Goal: Use online tool/utility: Utilize a website feature to perform a specific function

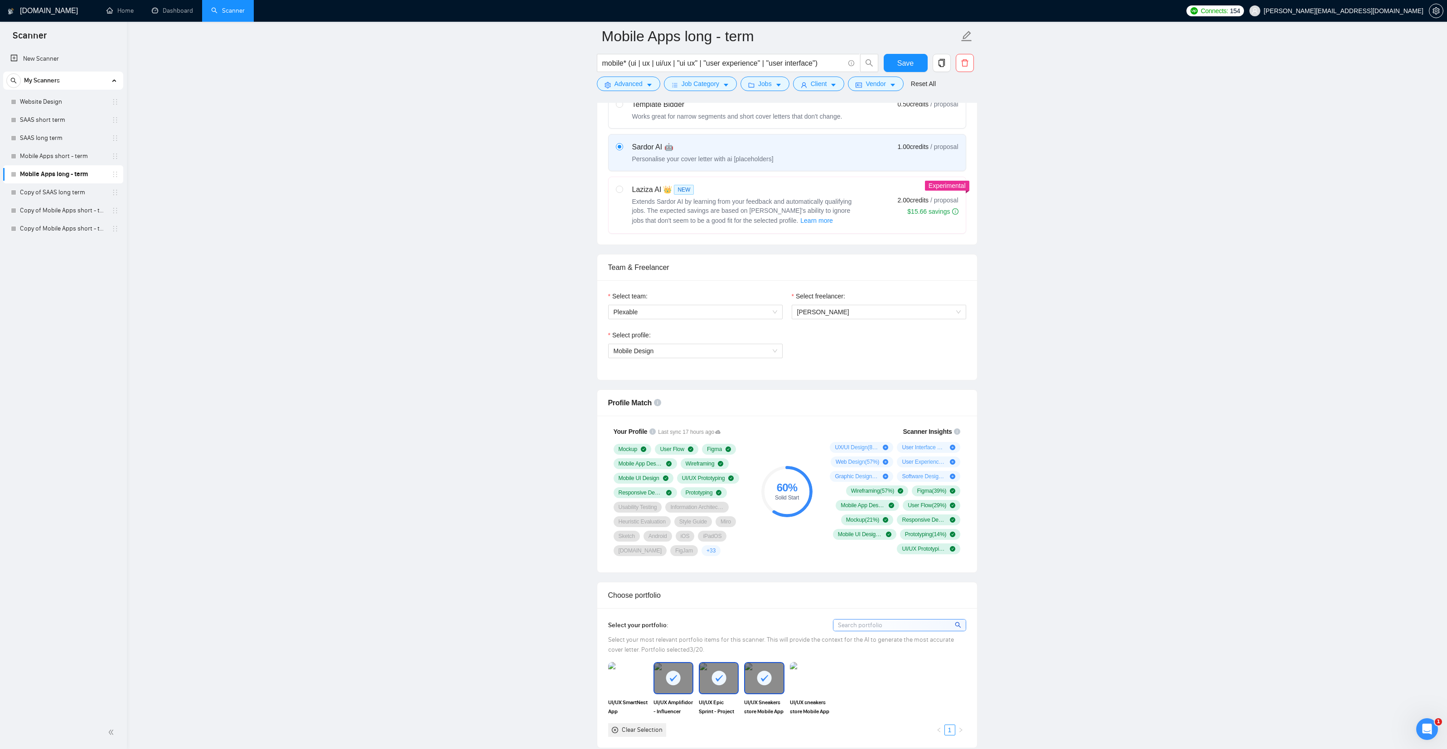
scroll to position [308, 0]
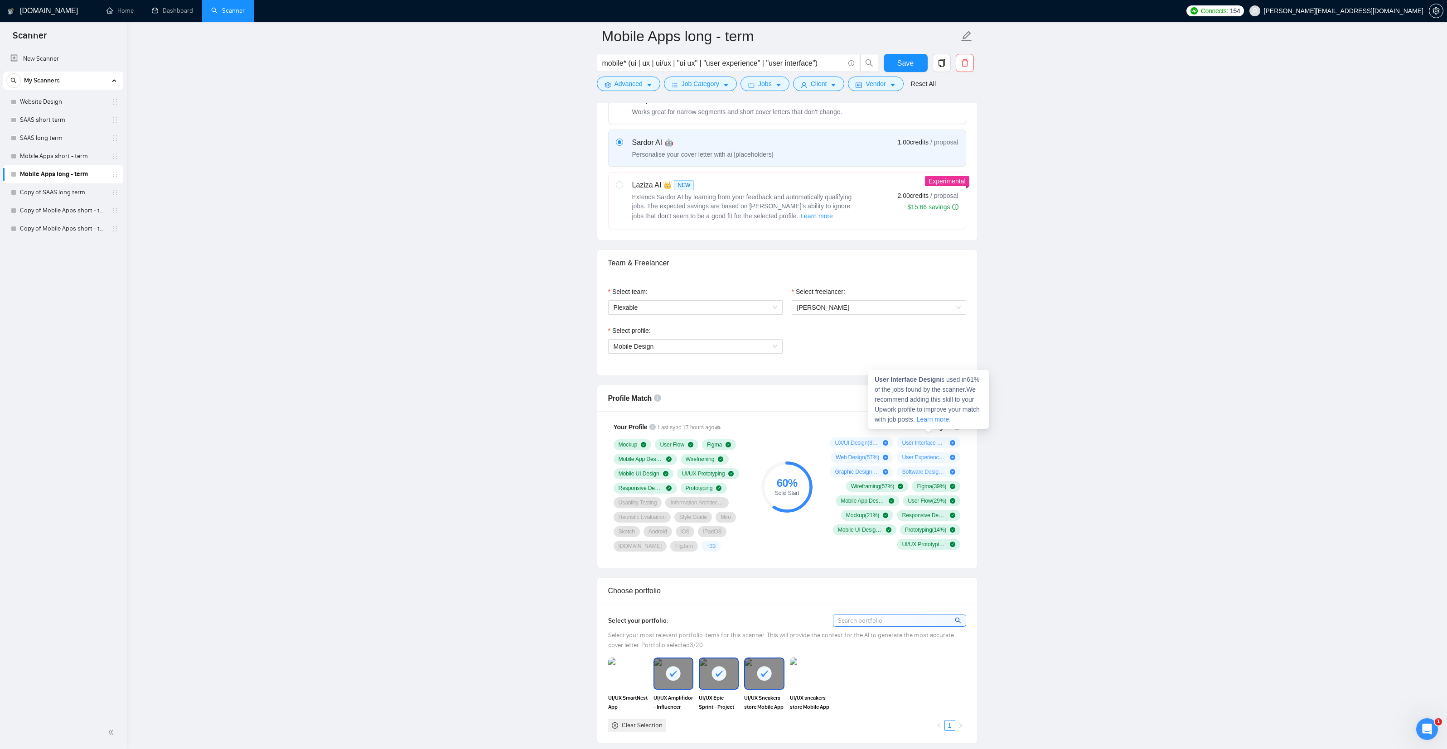
click at [952, 442] on icon "plus-circle" at bounding box center [952, 442] width 5 height 5
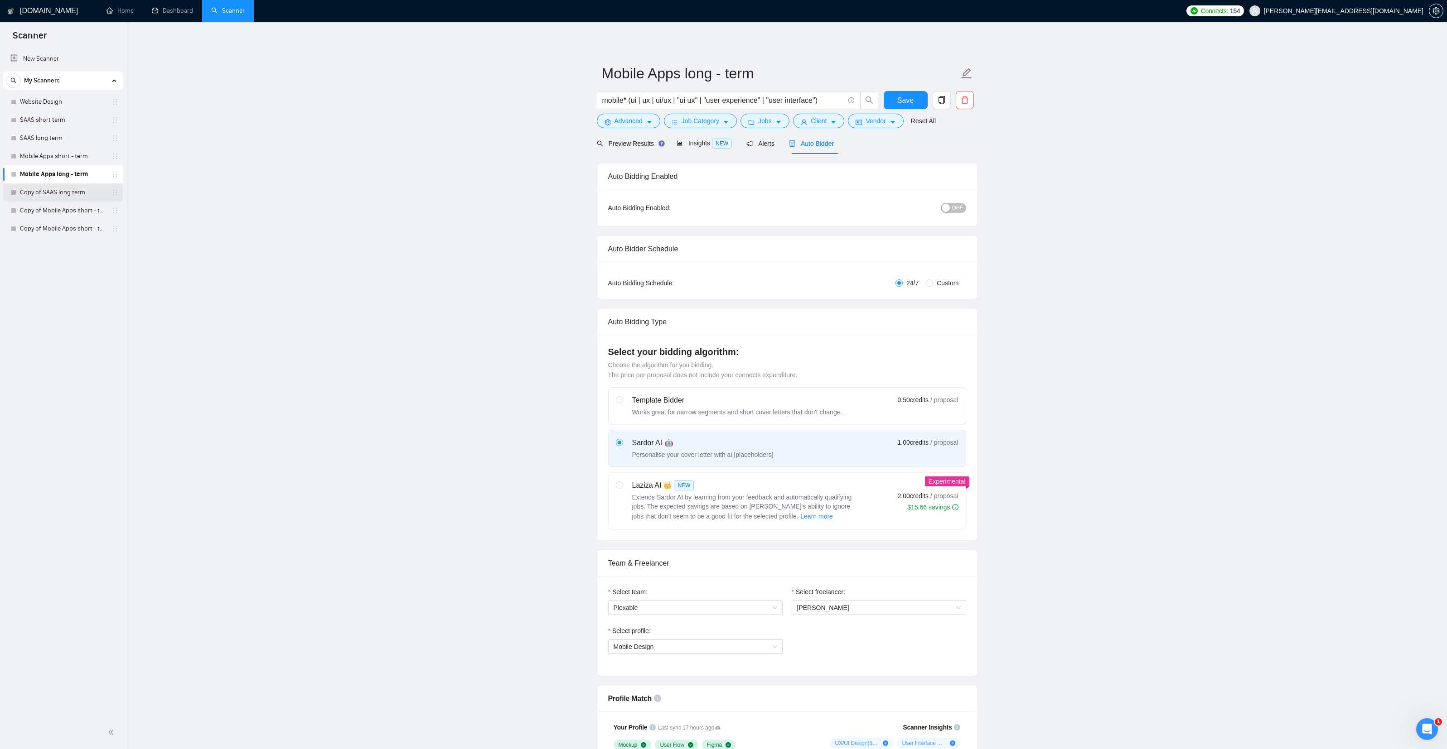
click at [53, 191] on link "Copy of SAAS long term" at bounding box center [63, 193] width 86 height 18
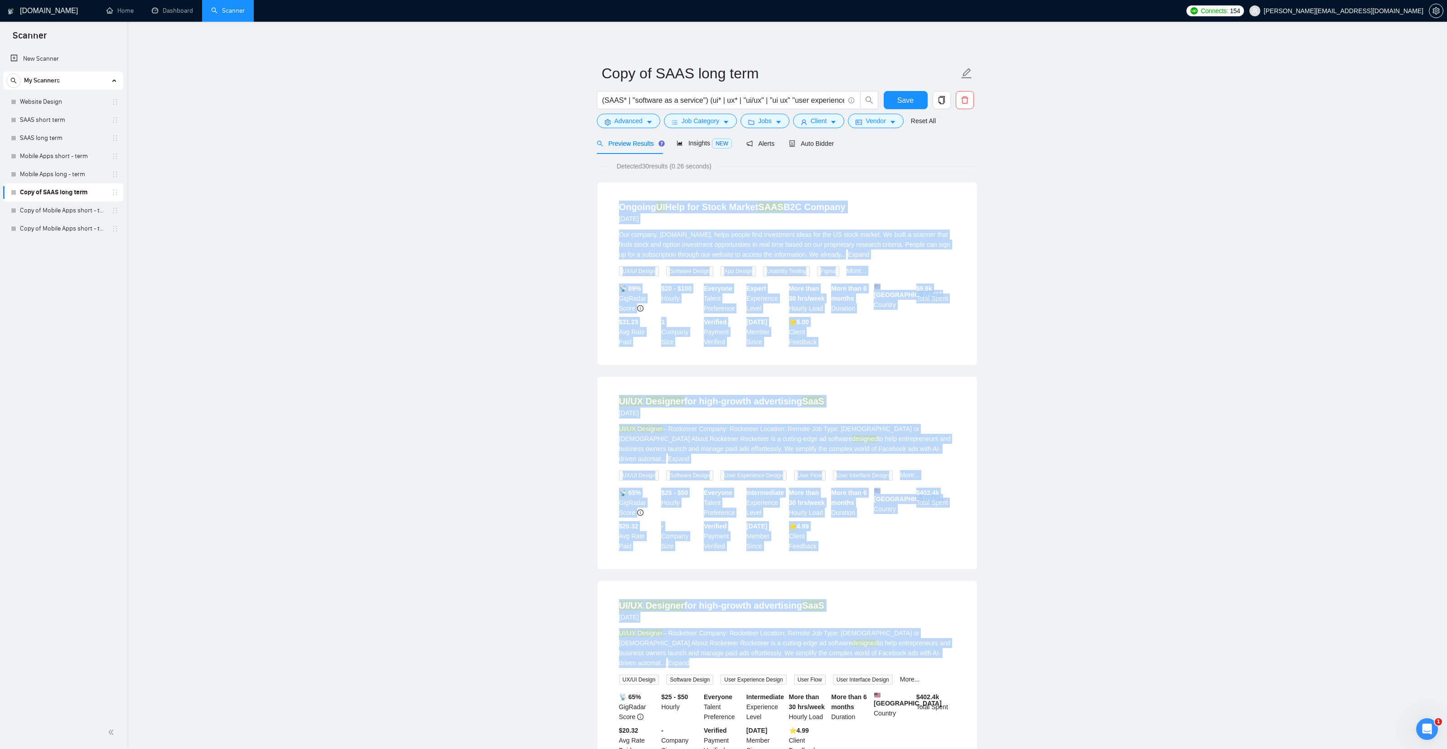
drag, startPoint x: 606, startPoint y: 242, endPoint x: 1156, endPoint y: 604, distance: 658.2
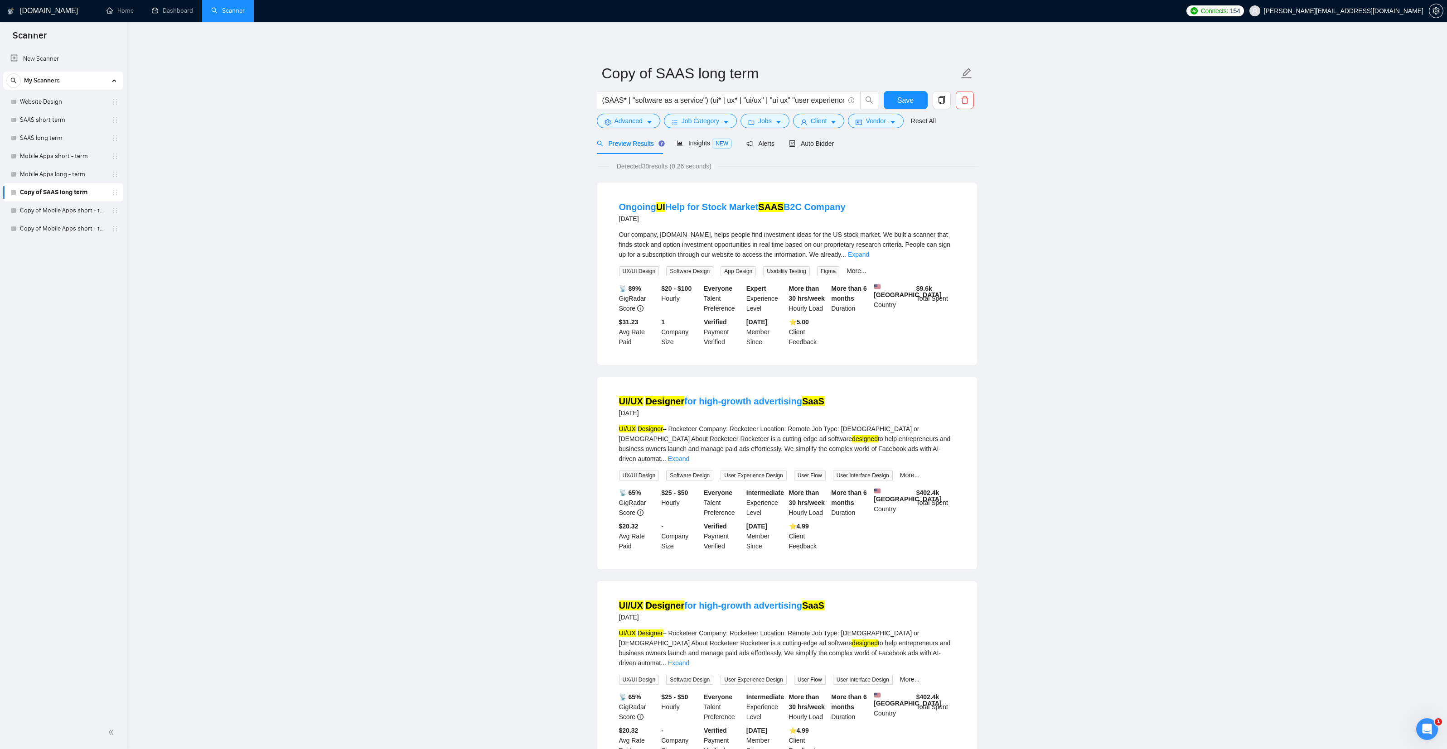
click at [822, 145] on span "Auto Bidder" at bounding box center [811, 143] width 45 height 7
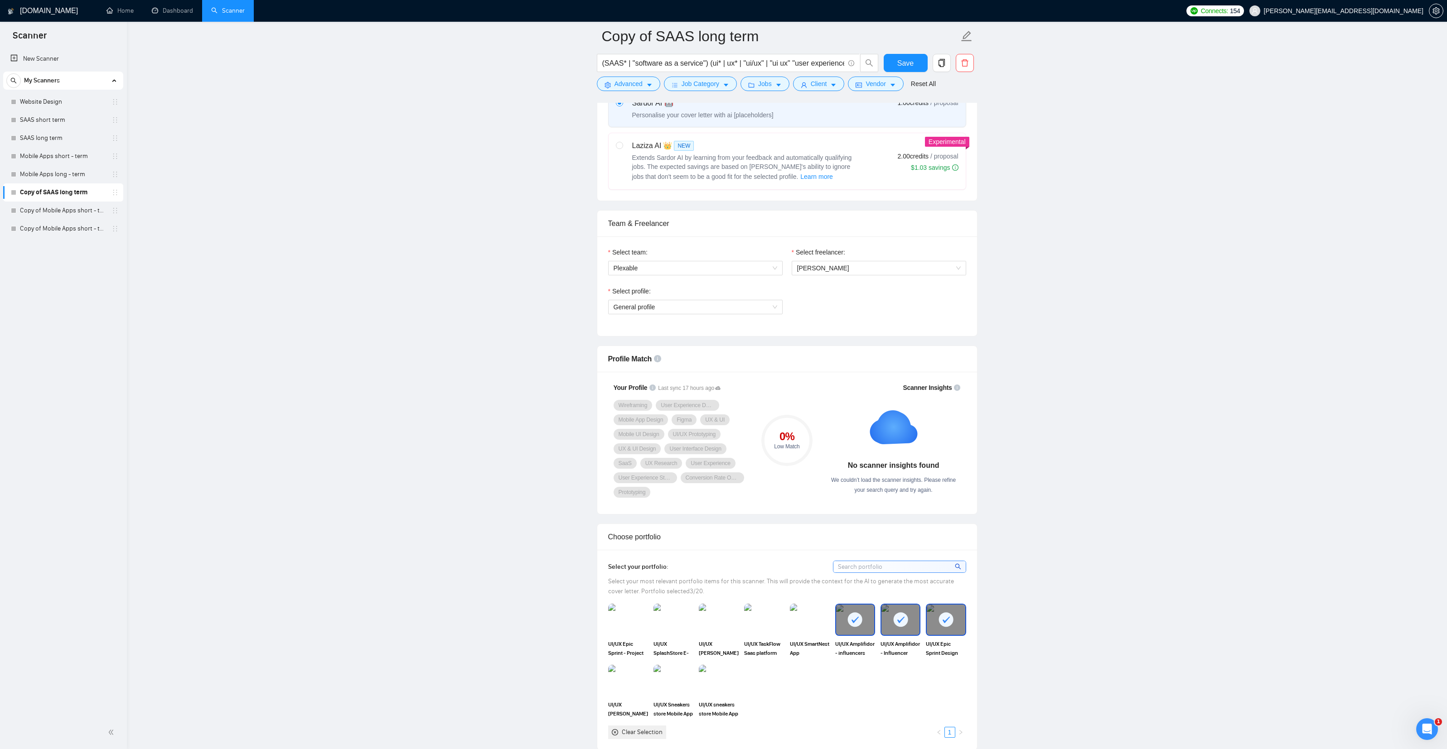
scroll to position [365, 0]
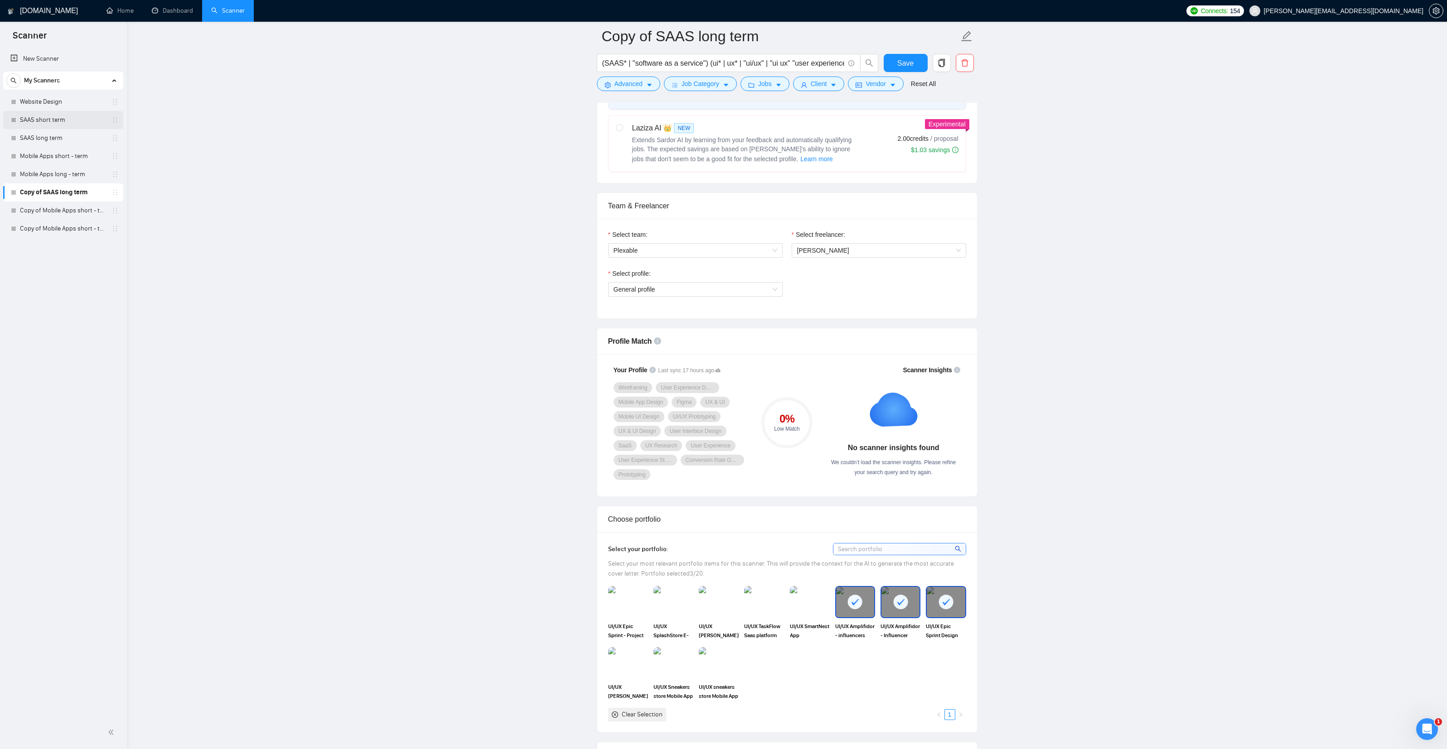
click at [21, 121] on link "SAAS short term" at bounding box center [63, 120] width 86 height 18
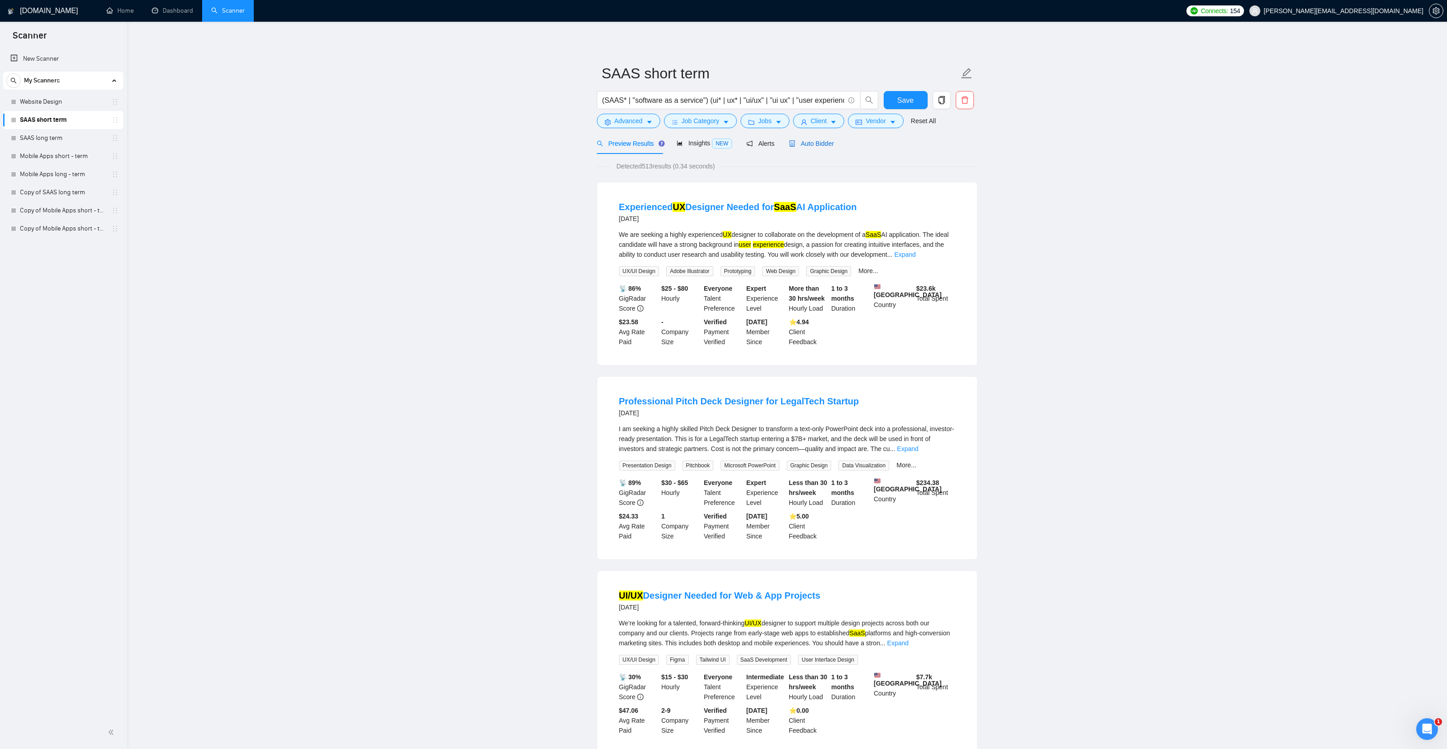
click at [827, 141] on span "Auto Bidder" at bounding box center [811, 143] width 45 height 7
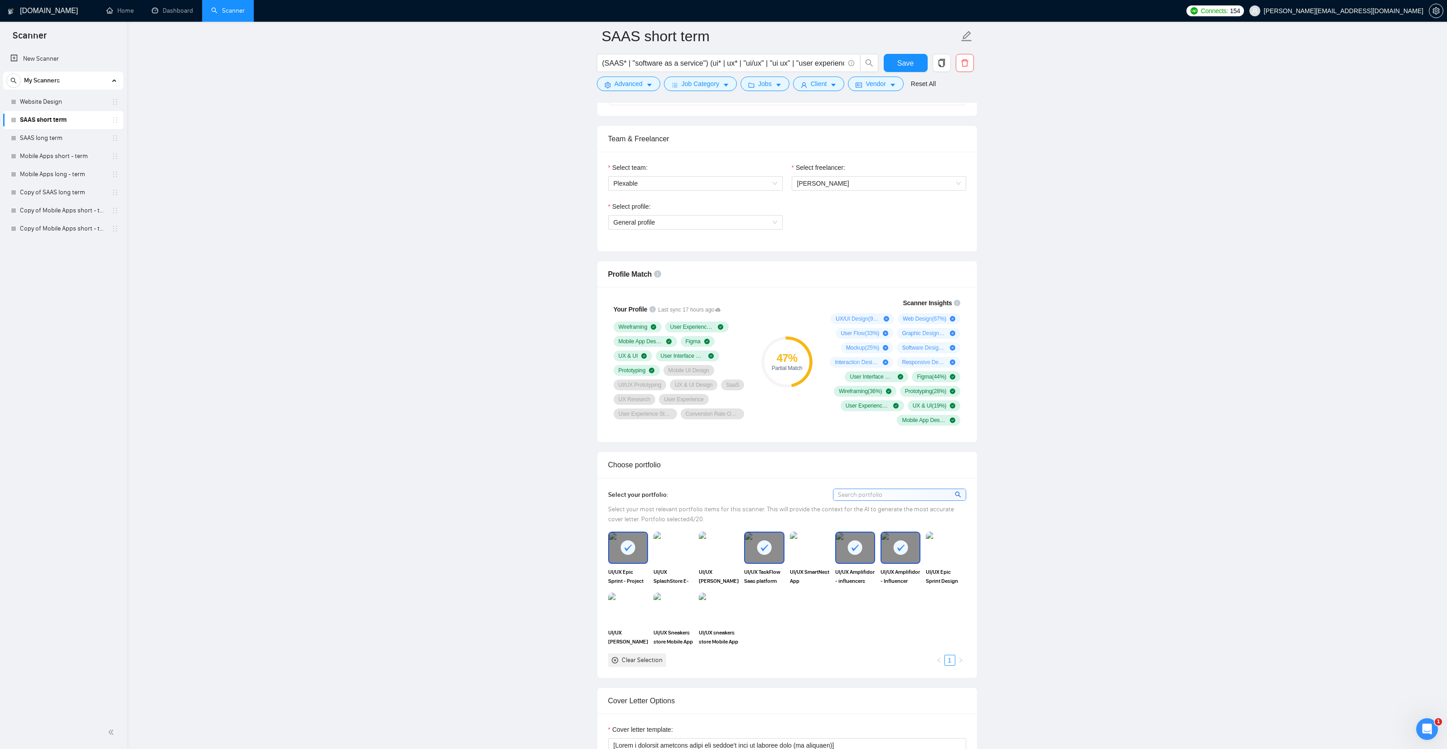
scroll to position [494, 0]
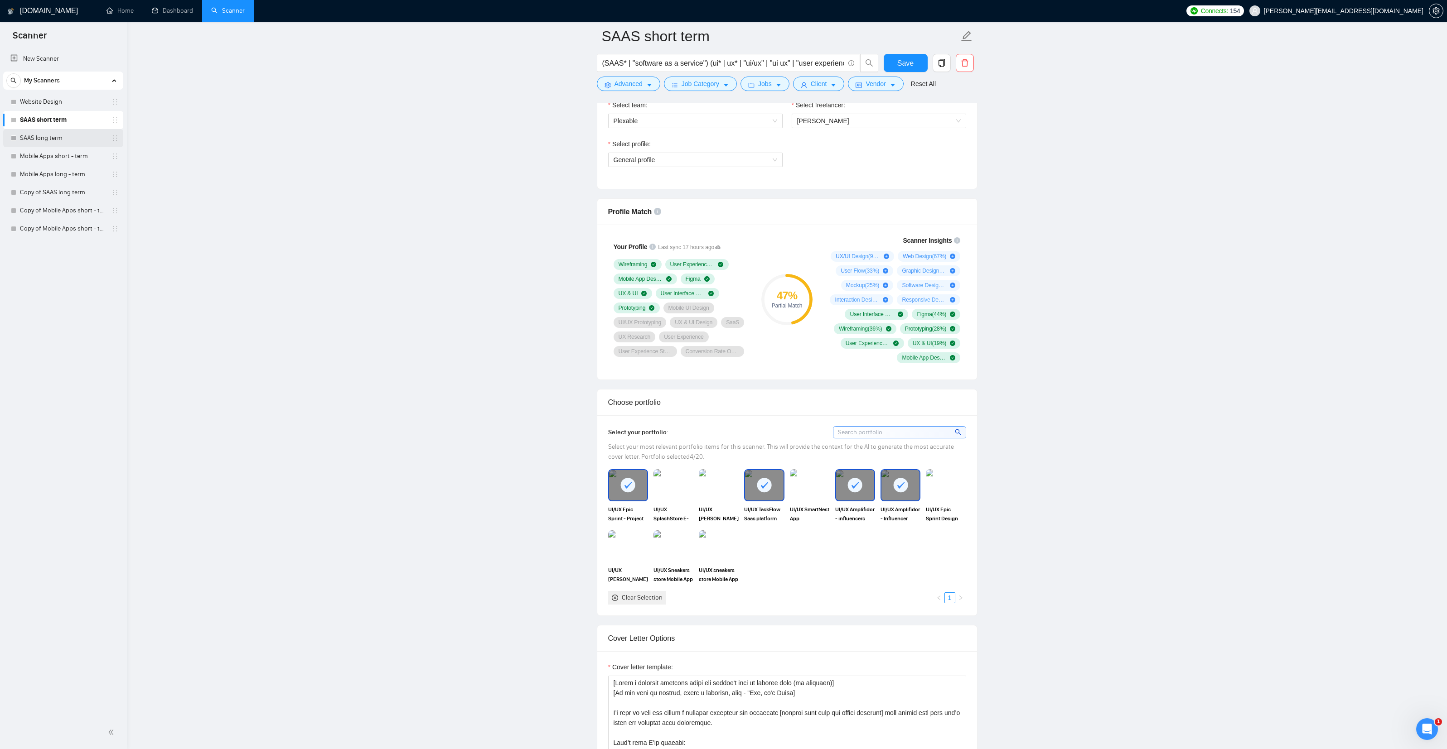
click at [28, 137] on link "SAAS long term" at bounding box center [63, 138] width 86 height 18
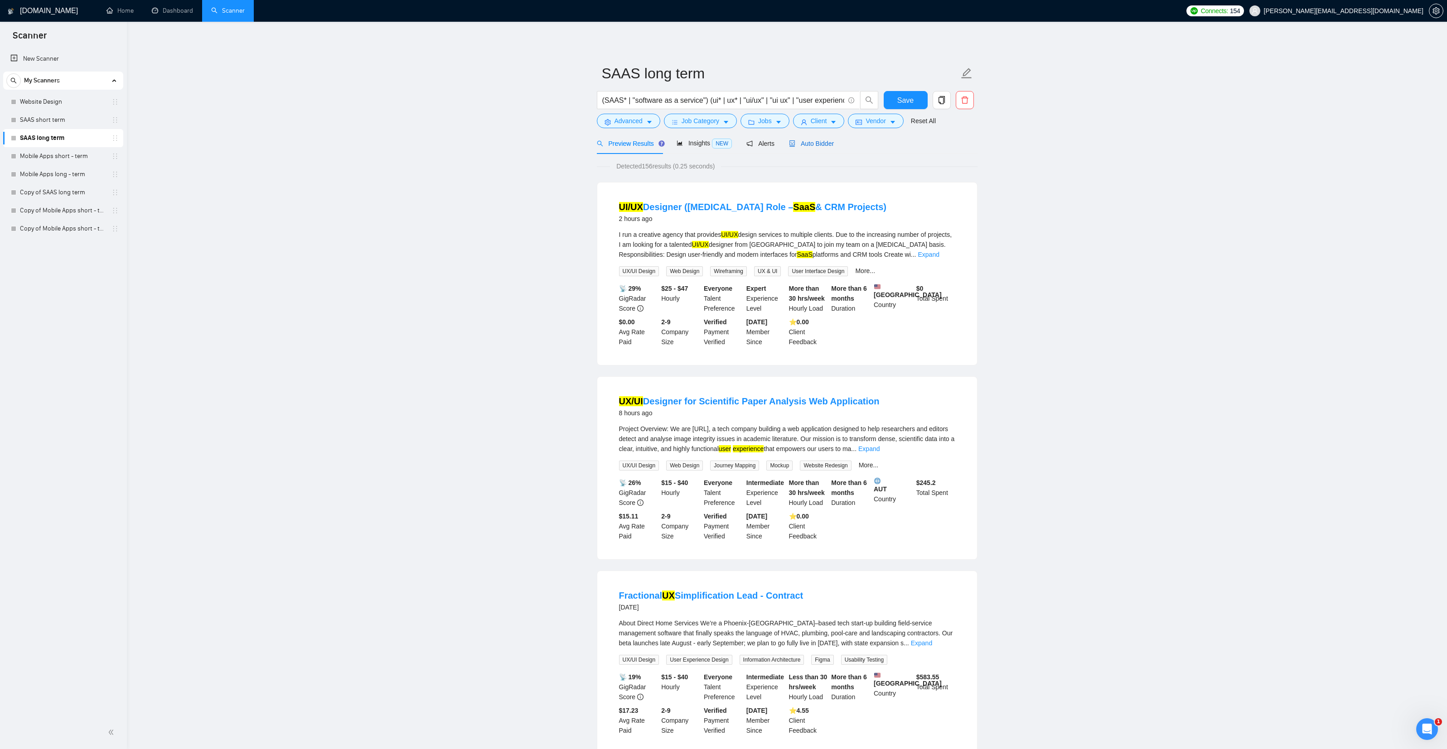
click at [833, 144] on span "Auto Bidder" at bounding box center [811, 143] width 45 height 7
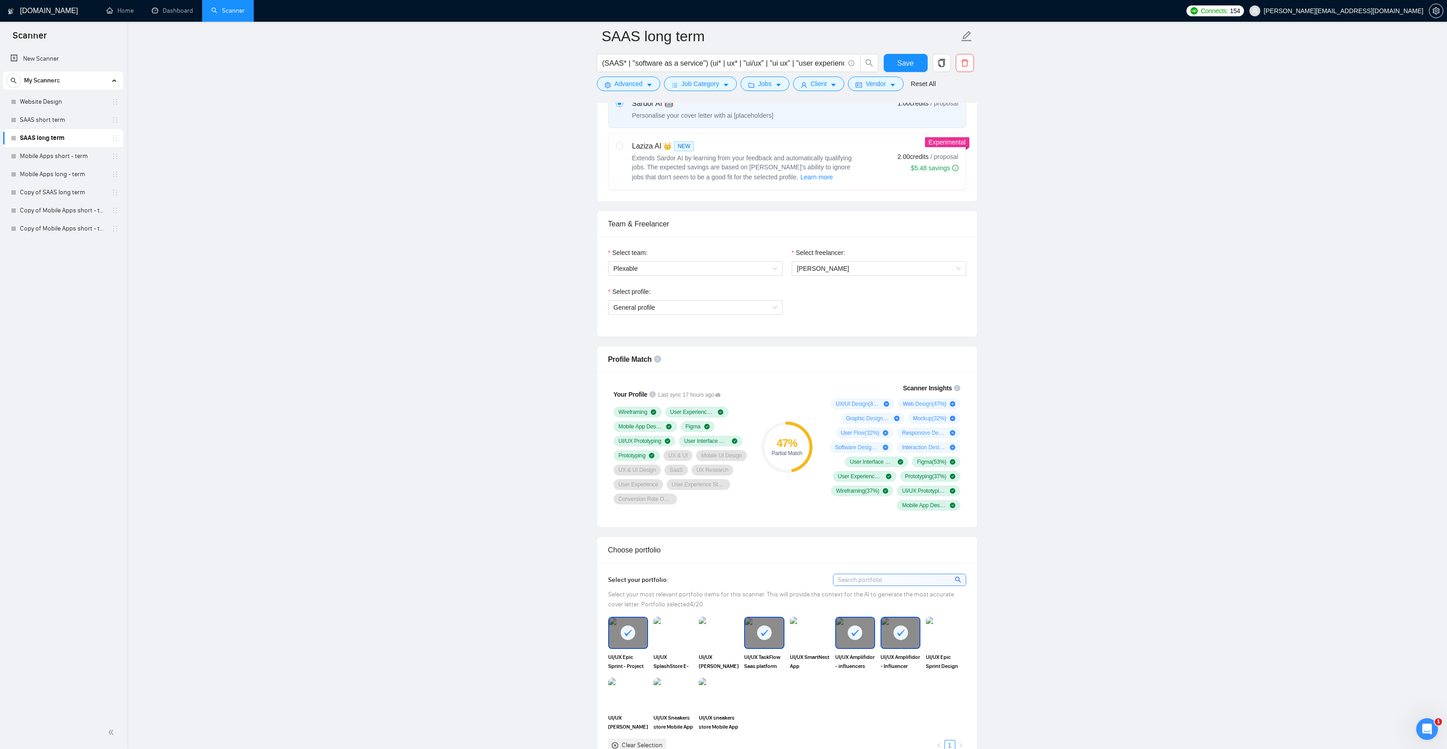
scroll to position [347, 0]
click at [41, 150] on link "Mobile Apps short - term" at bounding box center [63, 156] width 86 height 18
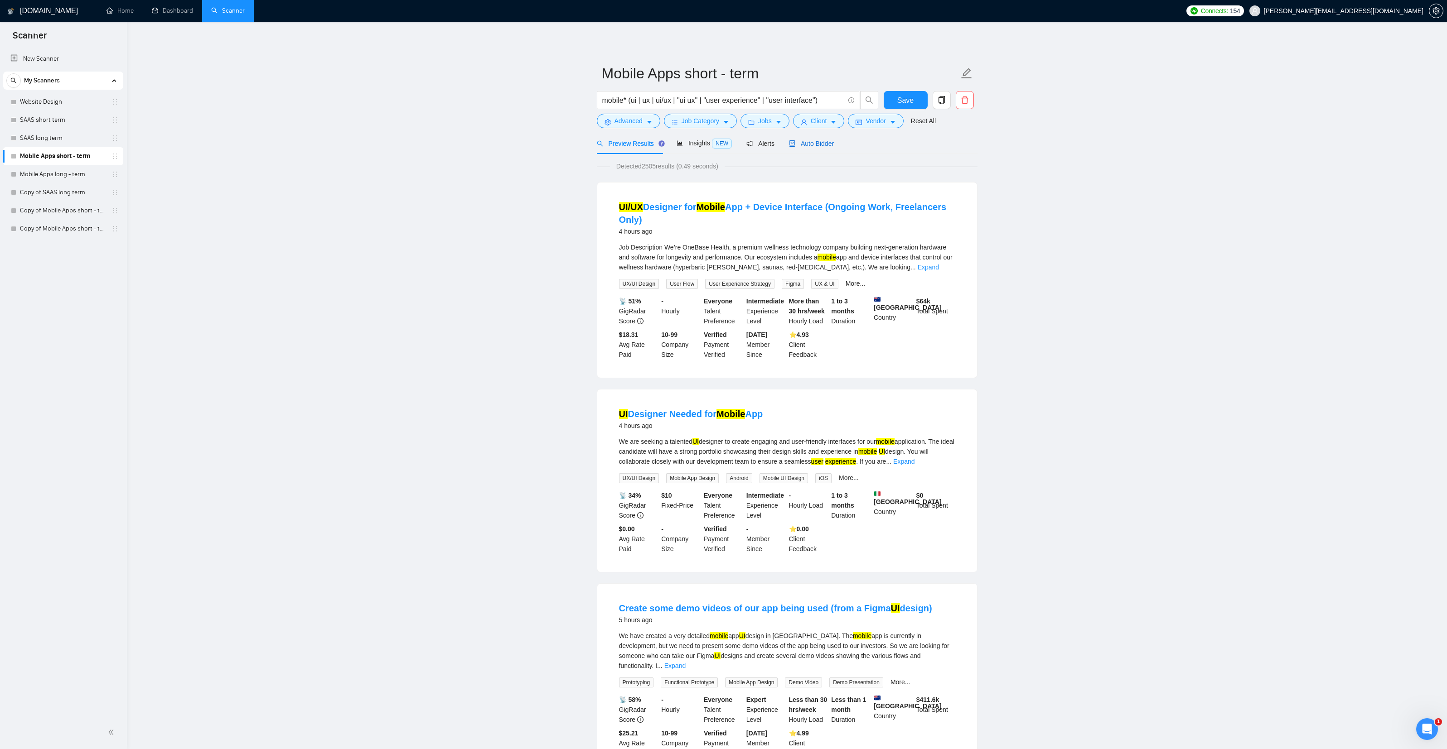
click at [814, 142] on span "Auto Bidder" at bounding box center [811, 143] width 45 height 7
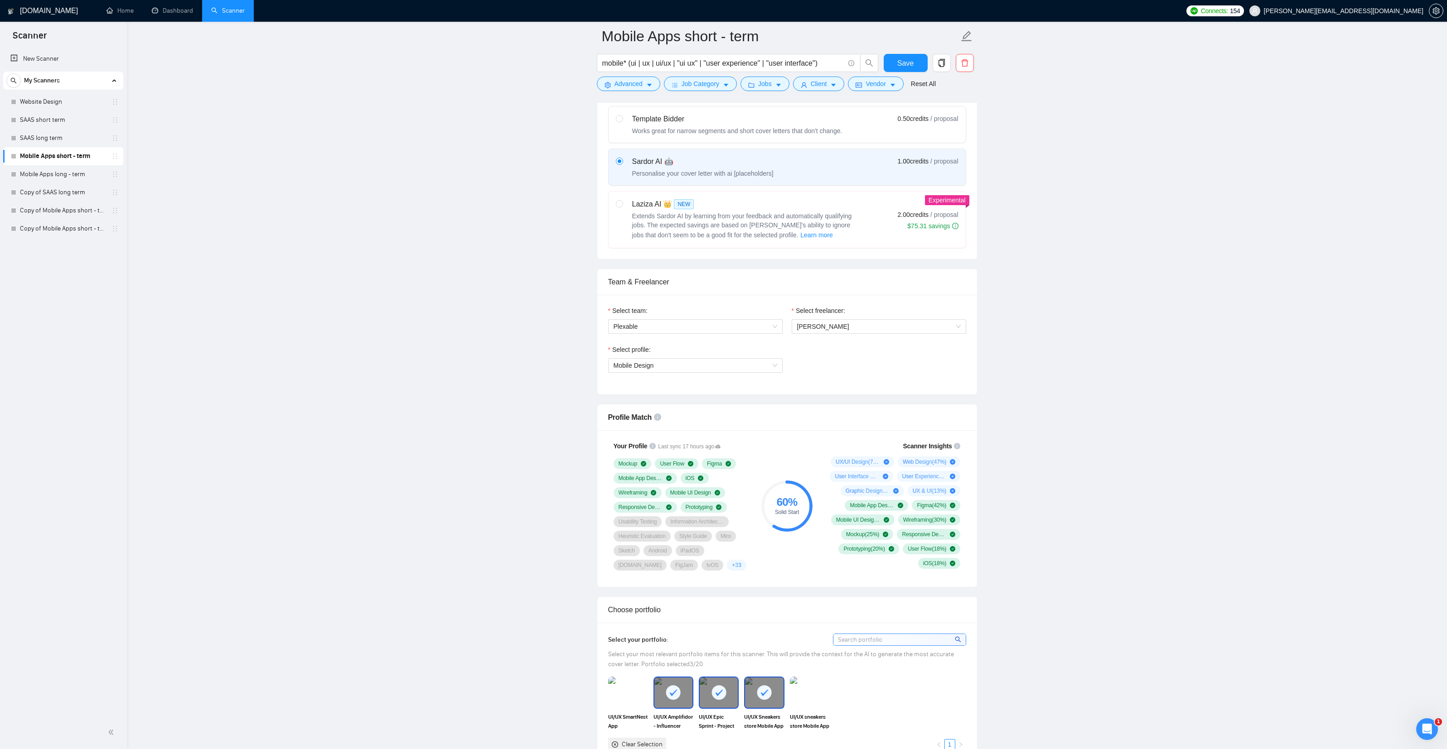
scroll to position [289, 0]
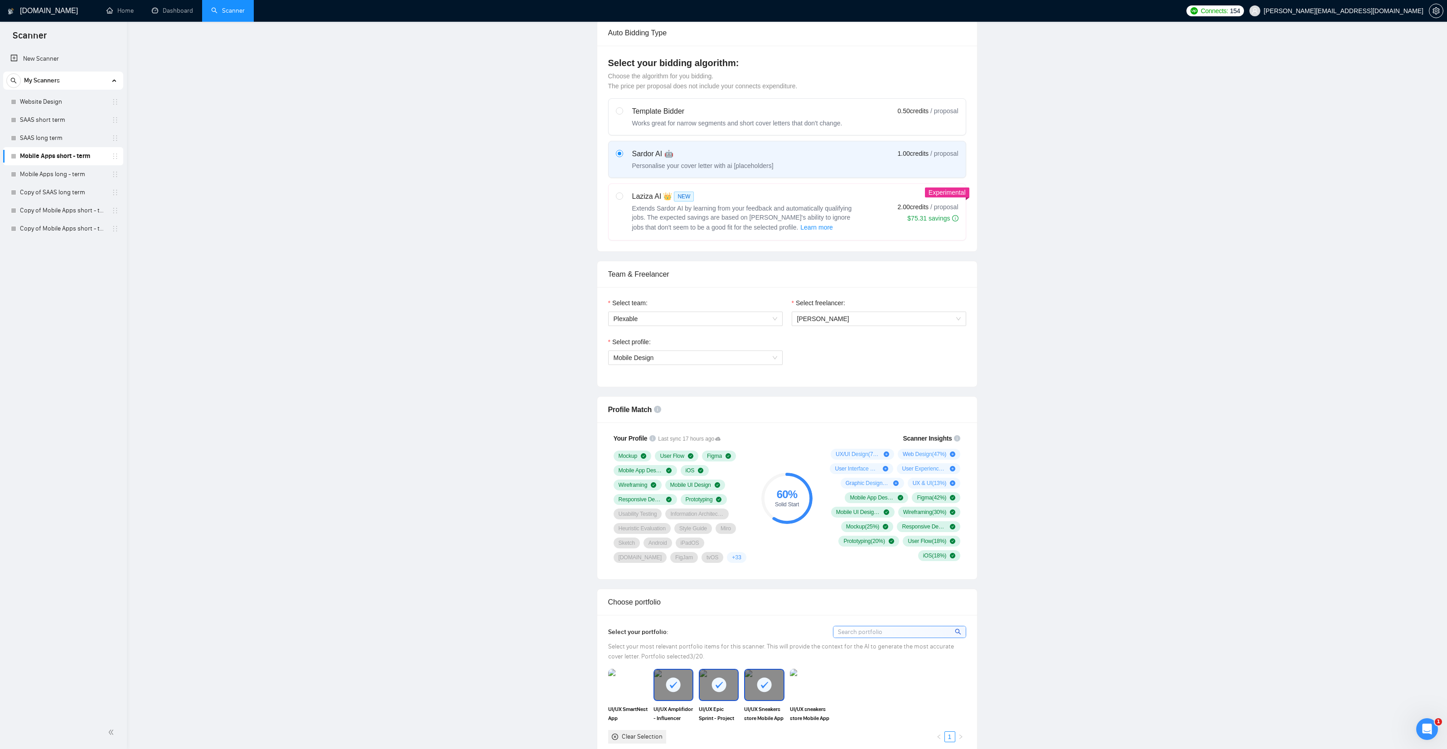
scroll to position [0, 0]
